Goal: Navigation & Orientation: Find specific page/section

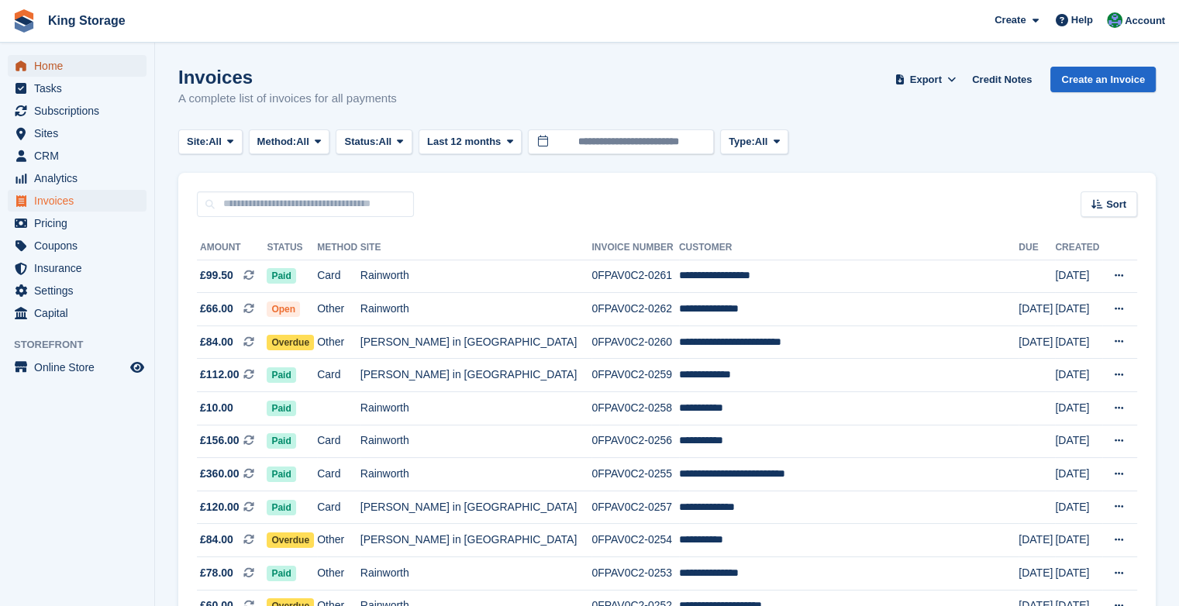
click at [56, 67] on span "Home" at bounding box center [80, 66] width 93 height 22
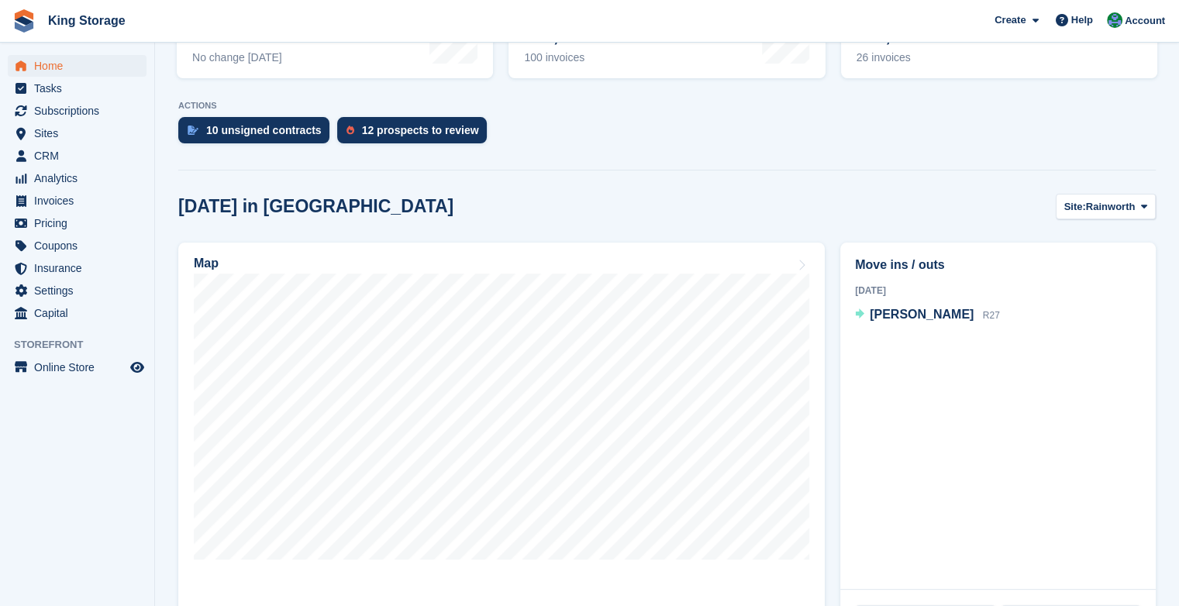
scroll to position [271, 0]
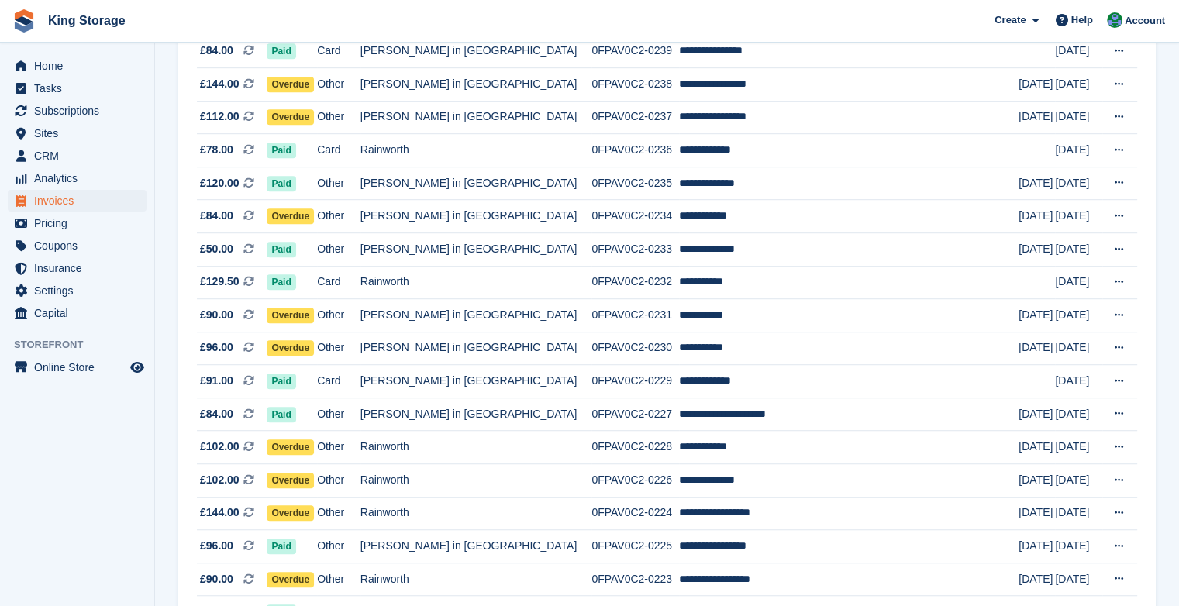
scroll to position [992, 0]
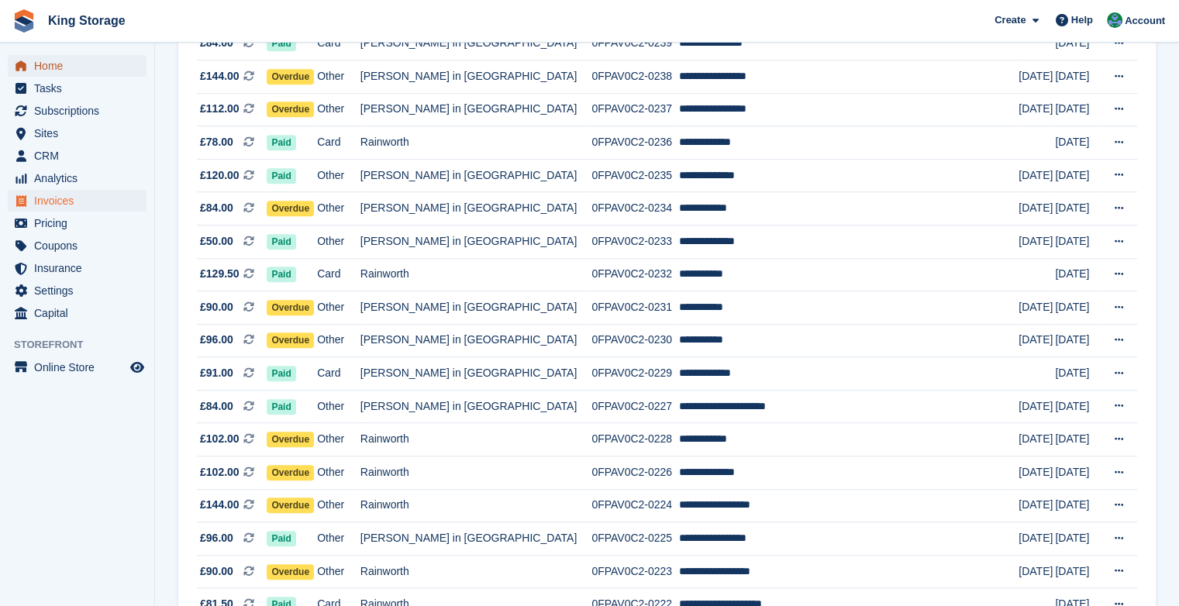
click at [43, 66] on span "Home" at bounding box center [80, 66] width 93 height 22
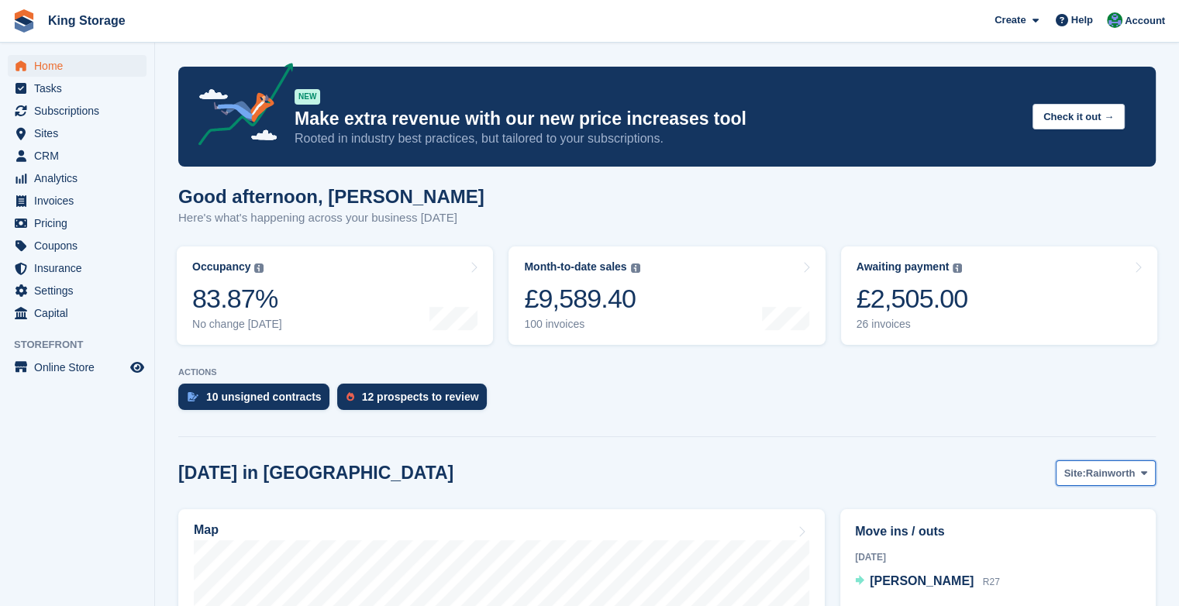
click at [1101, 479] on span "Rainworth" at bounding box center [1111, 474] width 50 height 16
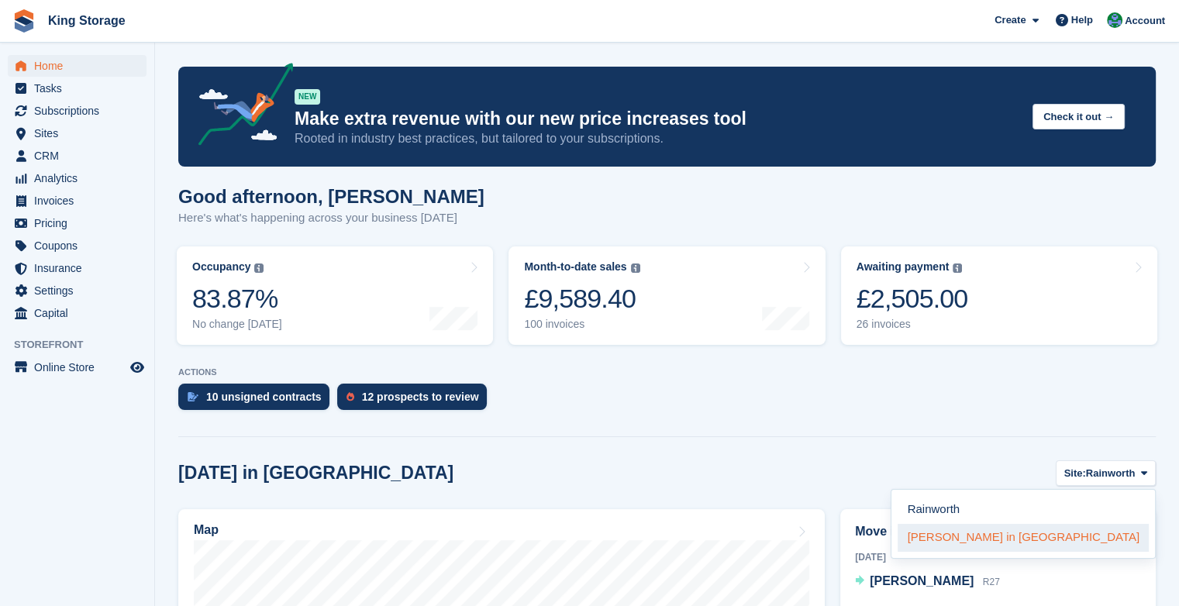
click at [1070, 534] on link "[PERSON_NAME] in [GEOGRAPHIC_DATA]" at bounding box center [1022, 538] width 251 height 28
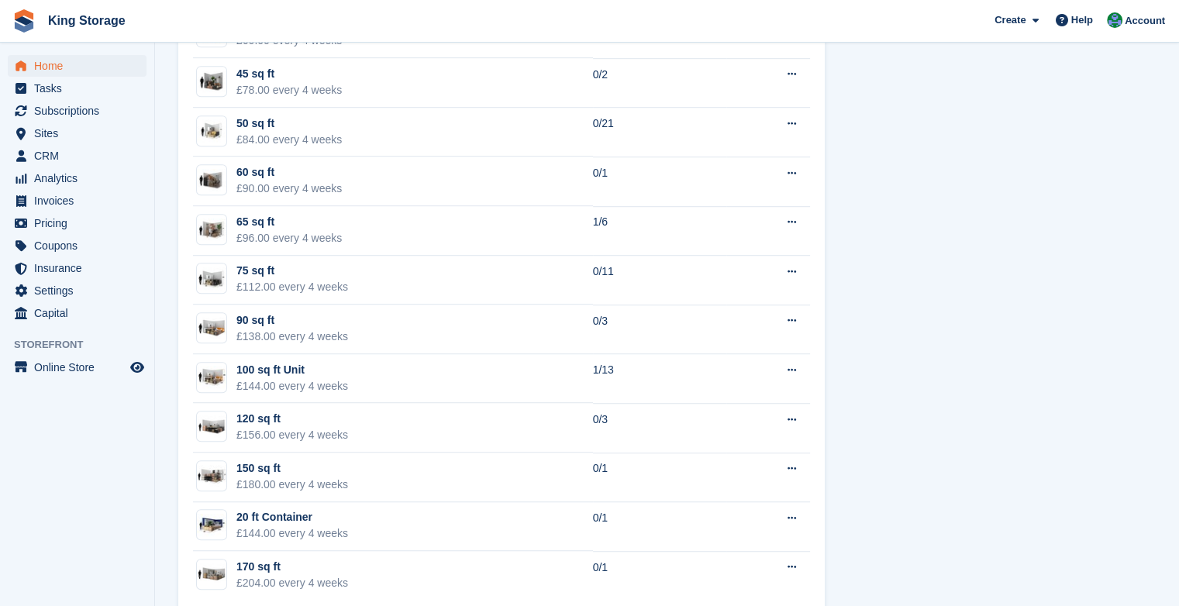
scroll to position [1022, 0]
